Goal: Task Accomplishment & Management: Use online tool/utility

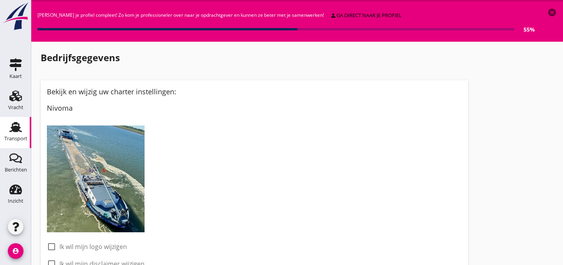
click at [14, 128] on use at bounding box center [15, 127] width 12 height 10
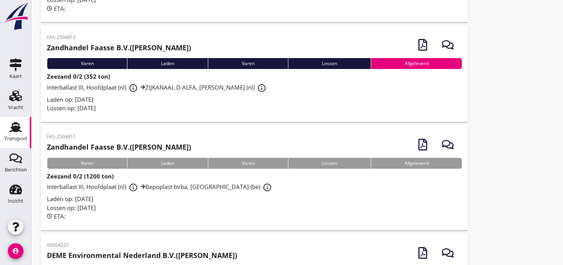
scroll to position [142, 0]
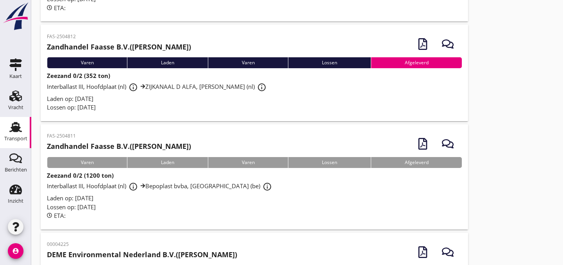
click at [167, 201] on div "Laden op: [DATE]" at bounding box center [254, 198] width 415 height 9
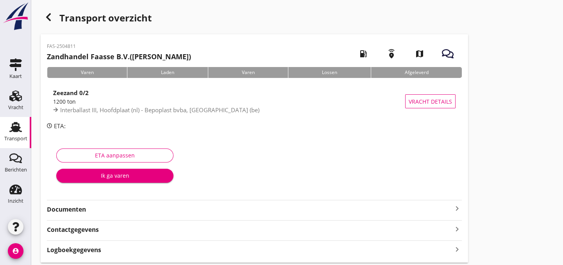
click at [132, 209] on strong "Documenten" at bounding box center [249, 209] width 405 height 9
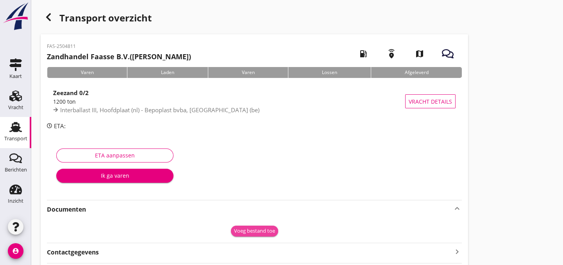
click at [260, 232] on div "Voeg bestand toe" at bounding box center [254, 232] width 41 height 8
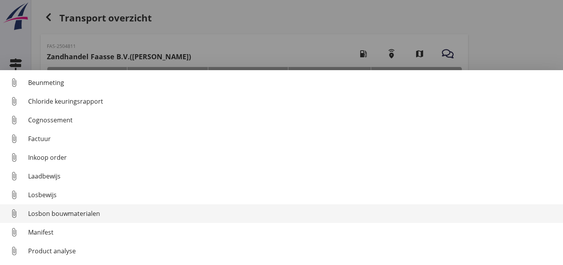
click at [188, 212] on div "Losbon bouwmaterialen" at bounding box center [292, 213] width 528 height 9
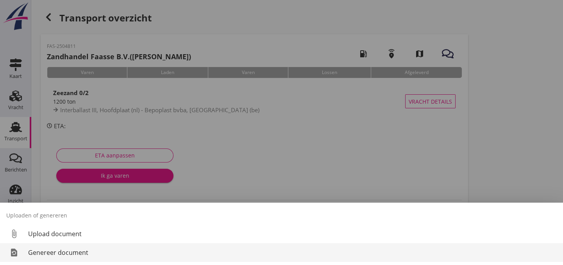
click at [142, 253] on div "Genereer document" at bounding box center [292, 252] width 528 height 9
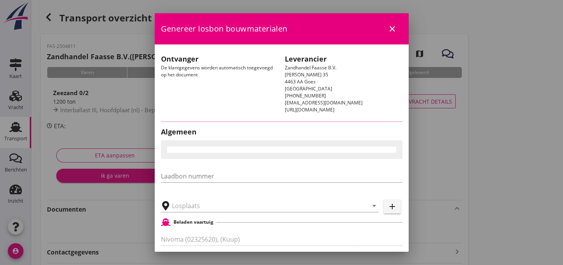
type input "Bepoplast bvba, [GEOGRAPHIC_DATA]"
checkbox input "true"
type input "Zeezand 0/2 (6120)"
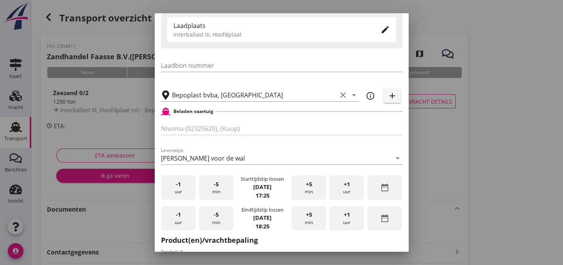
scroll to position [189, 0]
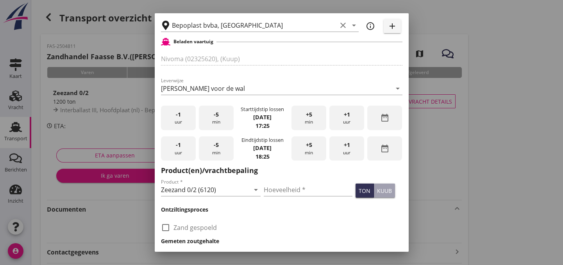
click at [346, 153] on div "+1 uur" at bounding box center [346, 149] width 35 height 25
click at [273, 190] on input "Hoeveelheid *" at bounding box center [308, 190] width 89 height 12
type input "1173"
click at [358, 195] on div "ton" at bounding box center [364, 191] width 12 height 8
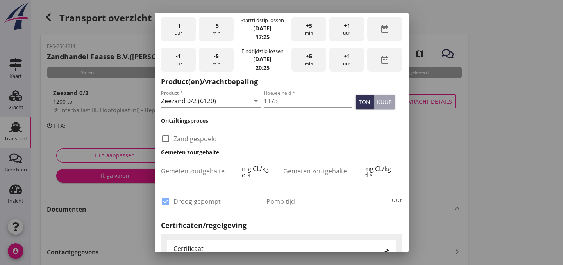
scroll to position [283, 0]
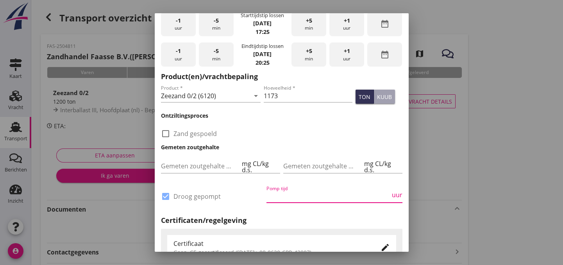
drag, startPoint x: 277, startPoint y: 197, endPoint x: 268, endPoint y: 198, distance: 9.1
click at [273, 197] on input "Pomp tijd" at bounding box center [328, 197] width 124 height 12
type input "12"
click at [256, 201] on div "check_box Droog gepompt" at bounding box center [212, 201] width 102 height 20
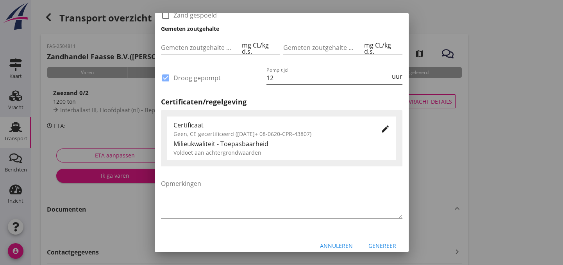
scroll to position [413, 0]
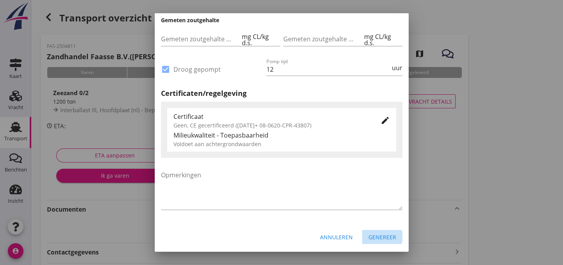
click at [384, 239] on div "Genereer" at bounding box center [382, 237] width 28 height 8
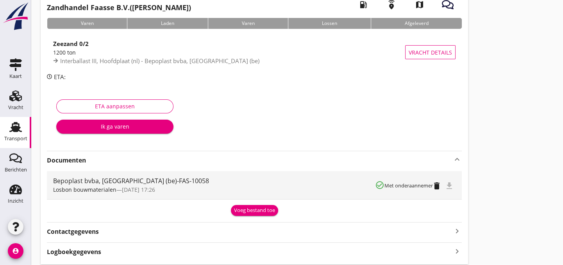
scroll to position [71, 0]
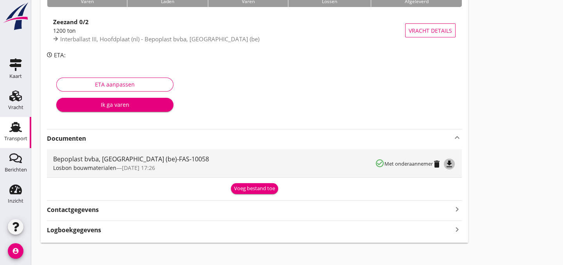
click at [448, 163] on icon "file_download" at bounding box center [448, 164] width 9 height 9
